Goal: Information Seeking & Learning: Learn about a topic

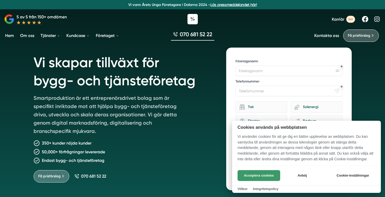
click at [265, 178] on button "Acceptera cookies" at bounding box center [258, 175] width 43 height 11
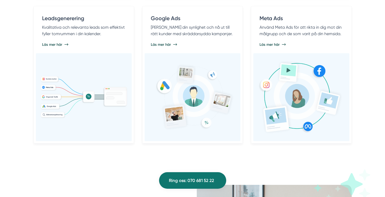
scroll to position [452, 0]
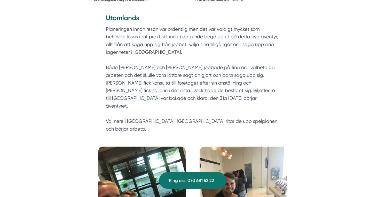
scroll to position [588, 0]
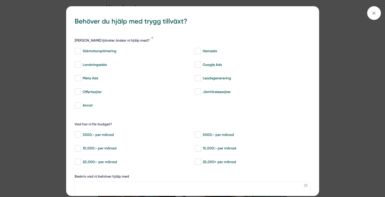
click at [335, 81] on div "bbc9b822-b2c6-488a-ab3e-9a2d59e49c7c Behöver du hjälp med trygg tillväxt? [PERS…" at bounding box center [192, 98] width 385 height 197
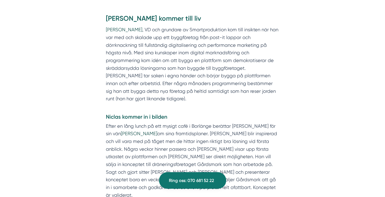
scroll to position [211, 0]
